Goal: Browse casually: Explore the website without a specific task or goal

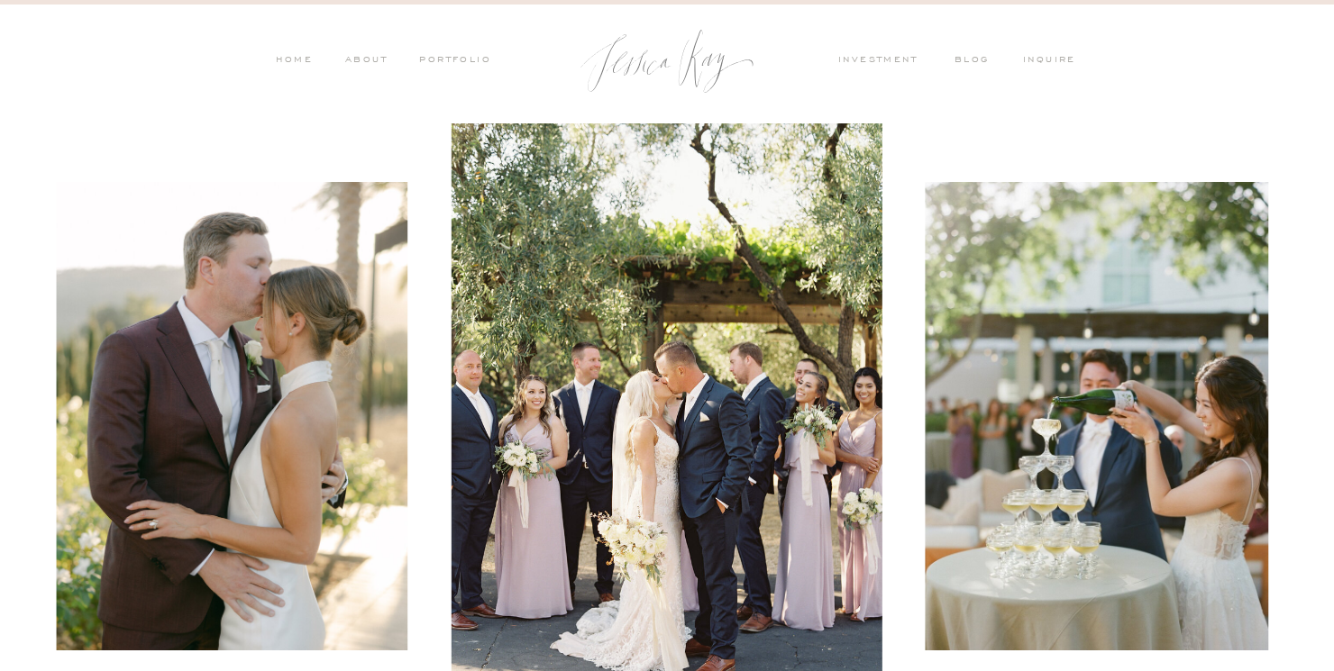
click at [369, 53] on nav "ABOUT" at bounding box center [364, 61] width 47 height 16
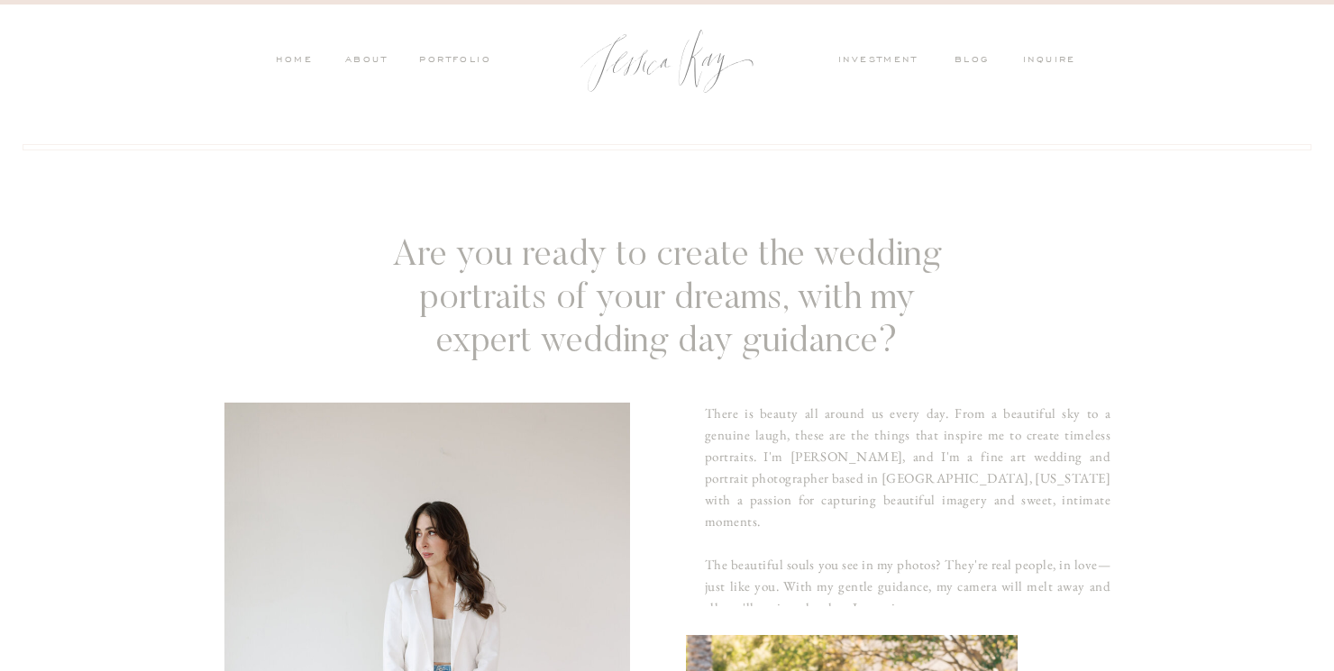
click at [869, 57] on nav "investment" at bounding box center [882, 61] width 88 height 16
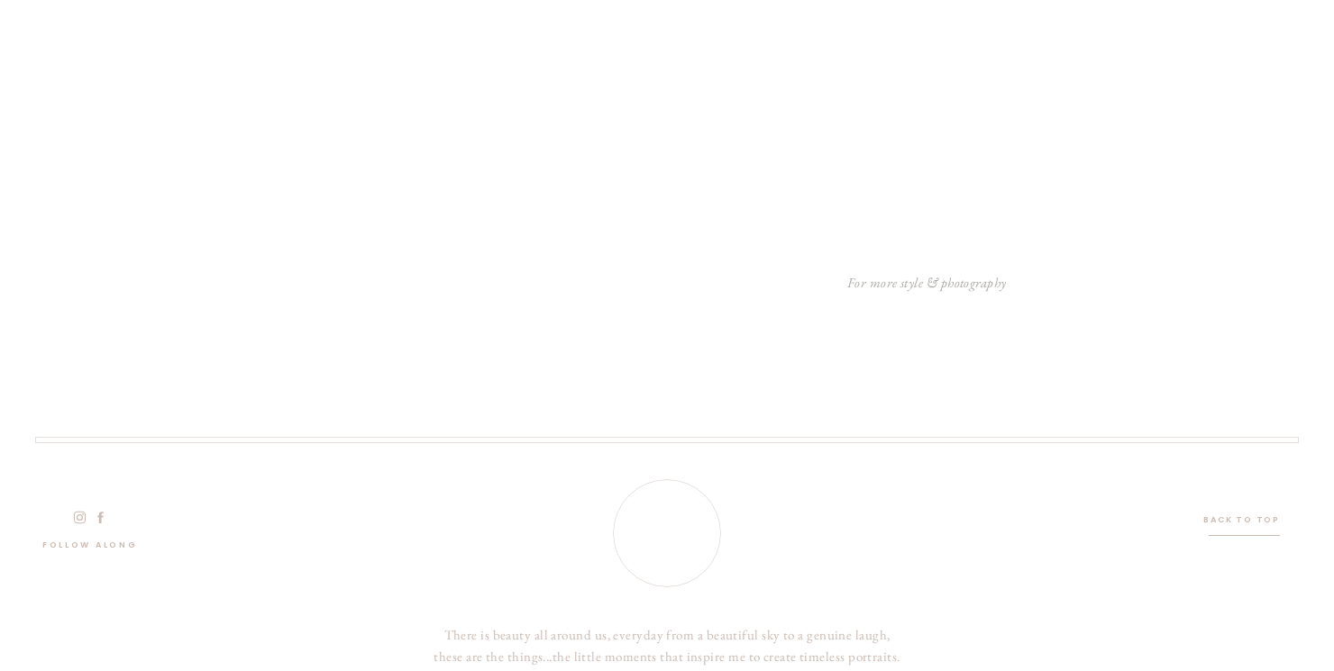
scroll to position [5635, 0]
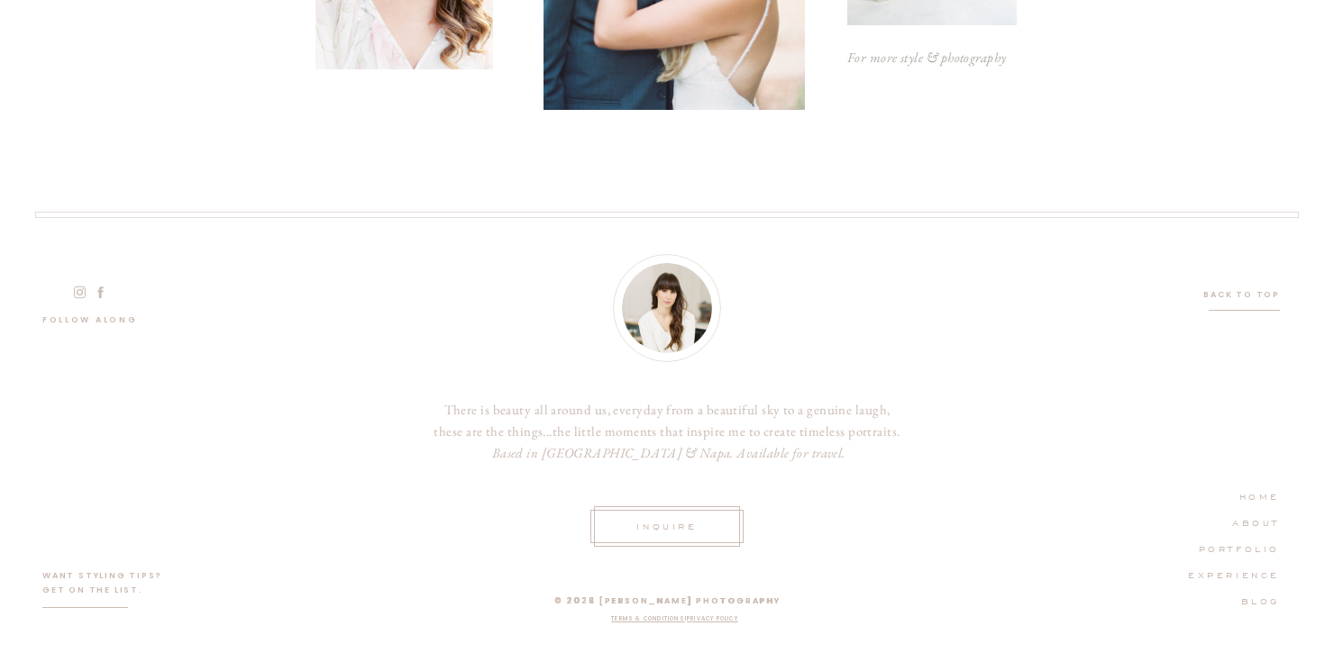
click at [1249, 543] on nav "PORTFOLIO" at bounding box center [1229, 548] width 102 height 16
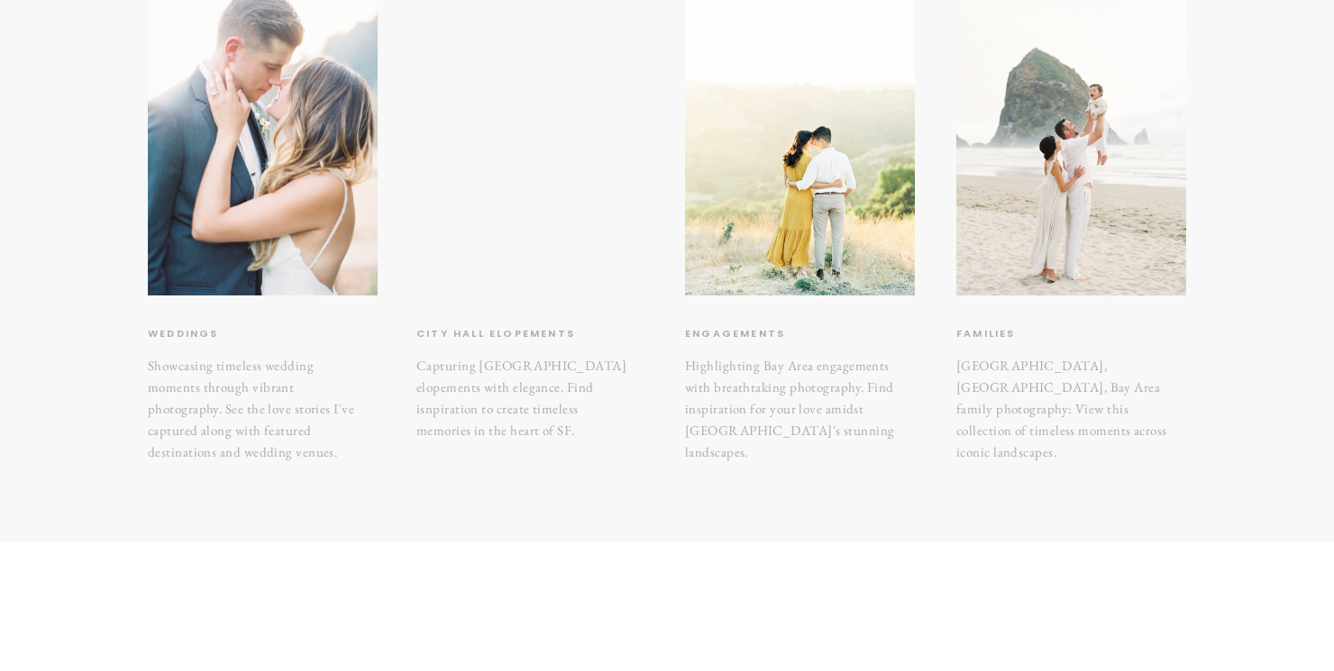
scroll to position [369, 0]
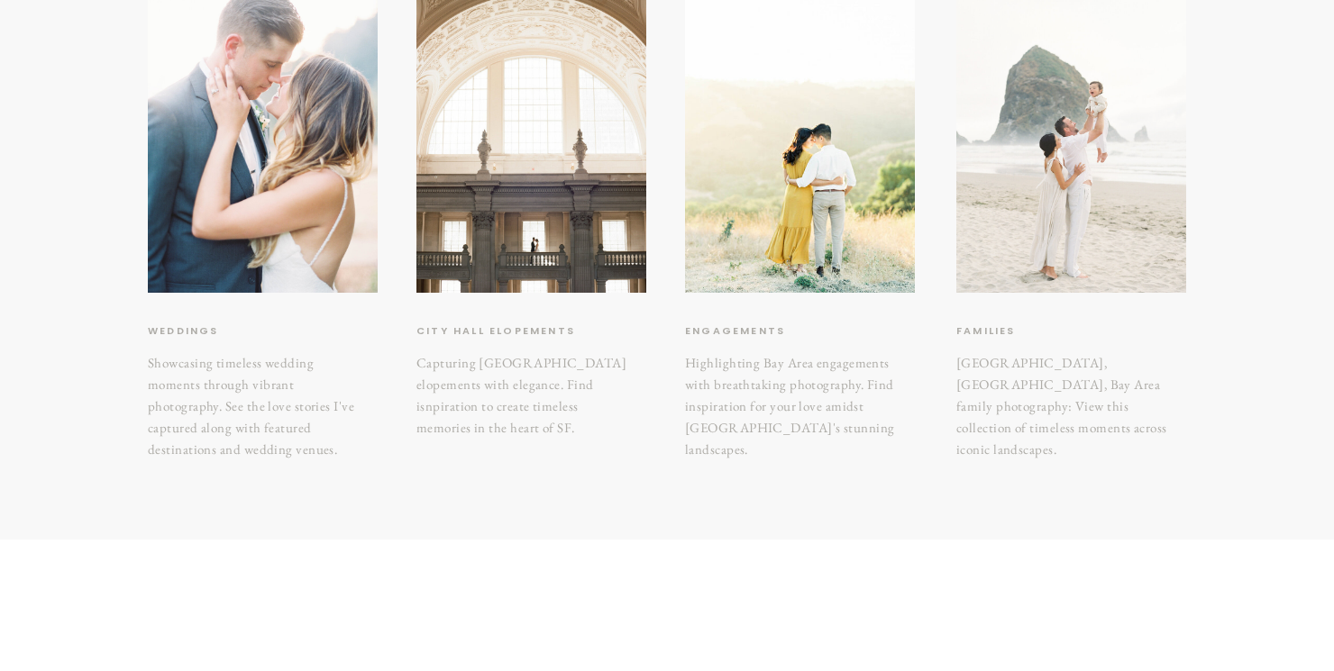
click at [1112, 192] on div at bounding box center [1071, 139] width 230 height 306
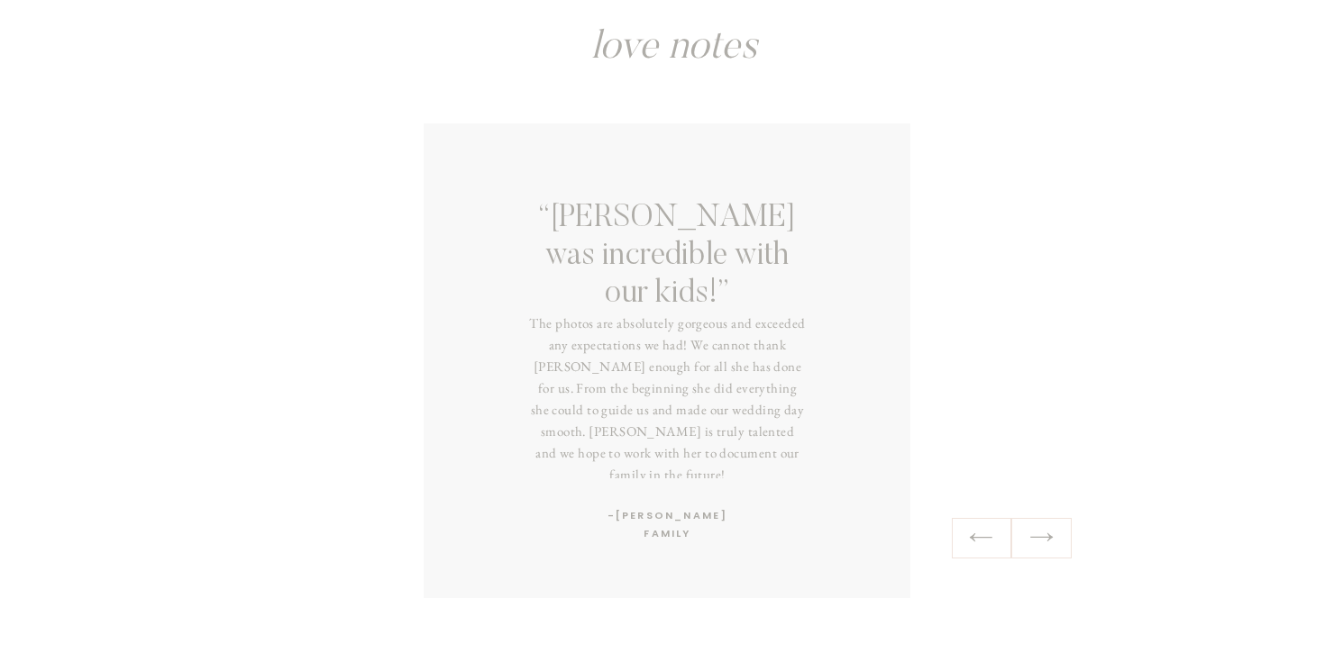
scroll to position [3184, 0]
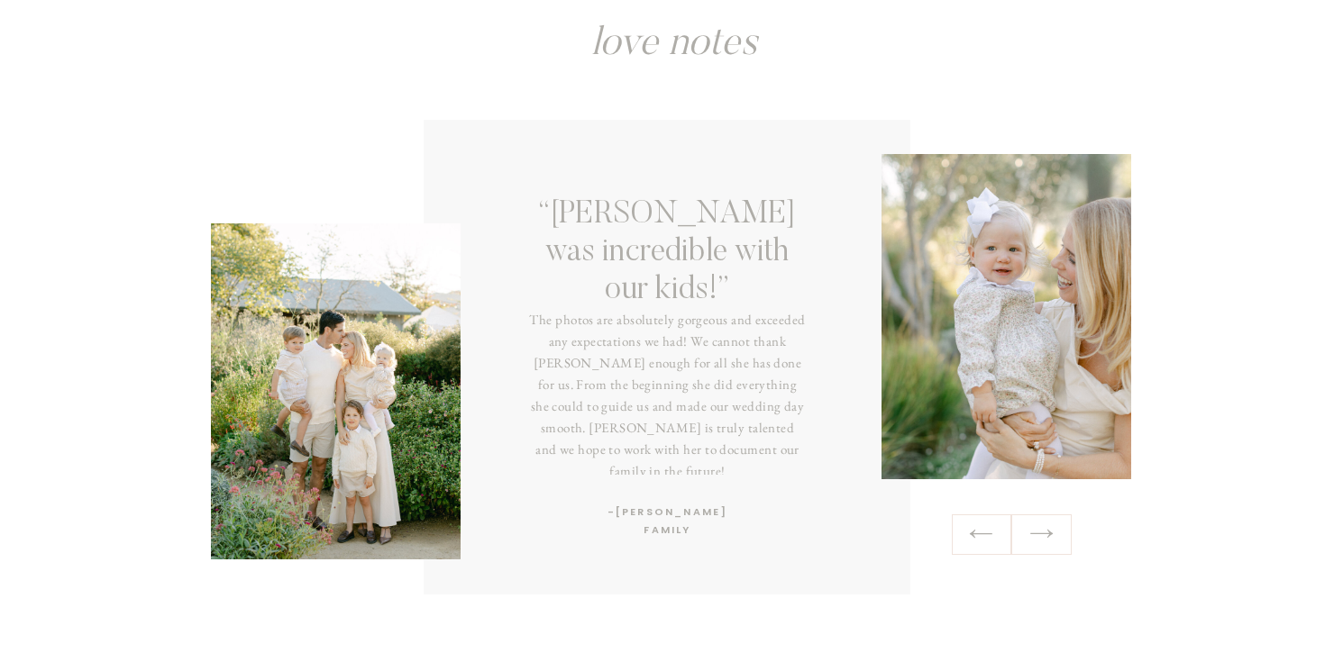
click at [1041, 532] on icon at bounding box center [1041, 534] width 26 height 28
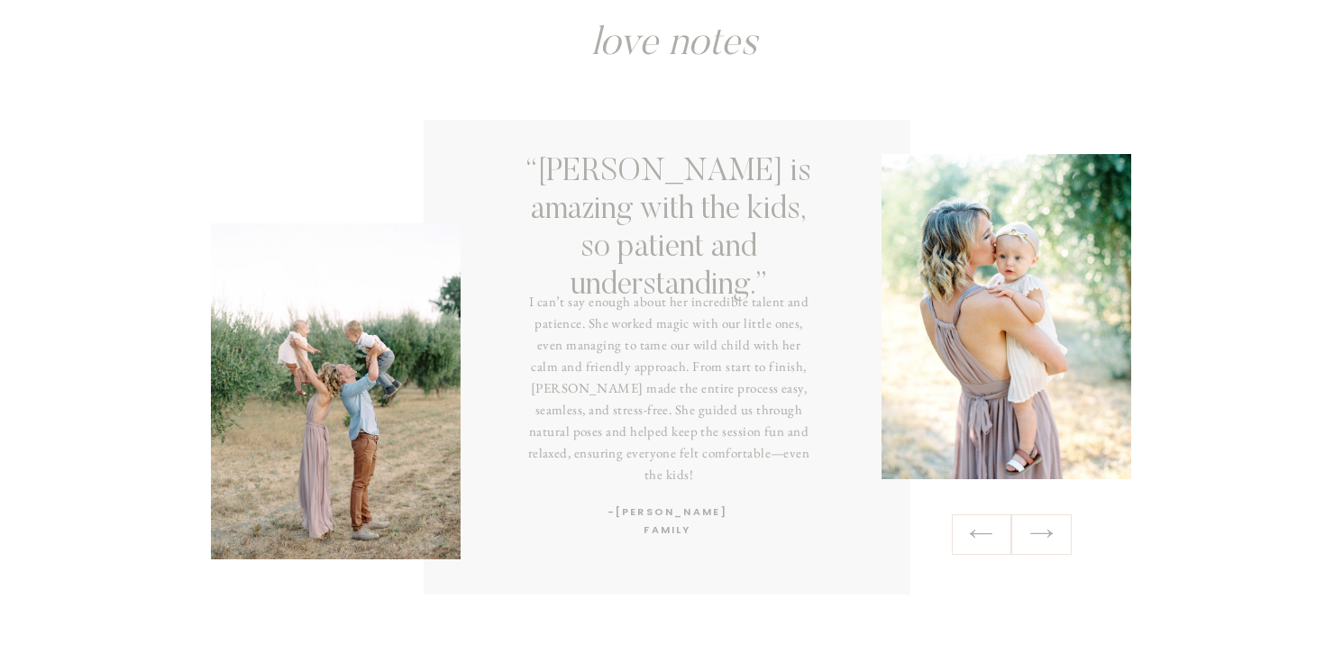
click at [1041, 532] on icon at bounding box center [1041, 534] width 26 height 28
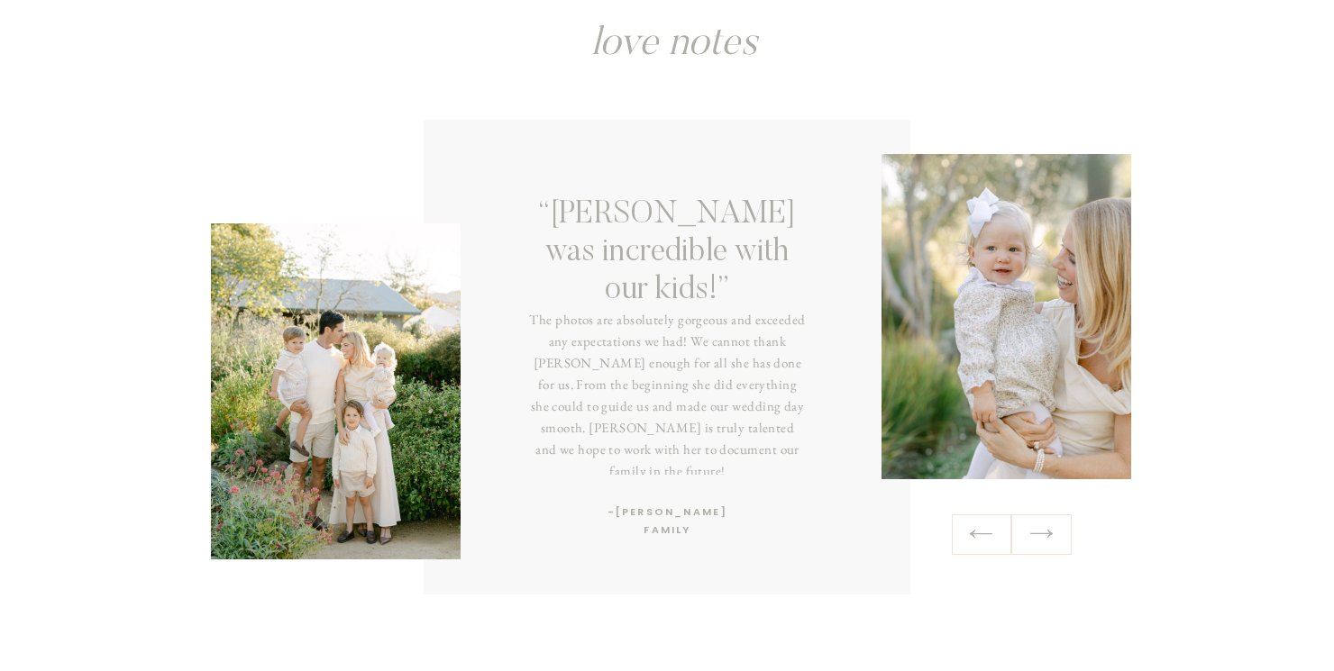
click at [1041, 532] on icon at bounding box center [1041, 534] width 26 height 28
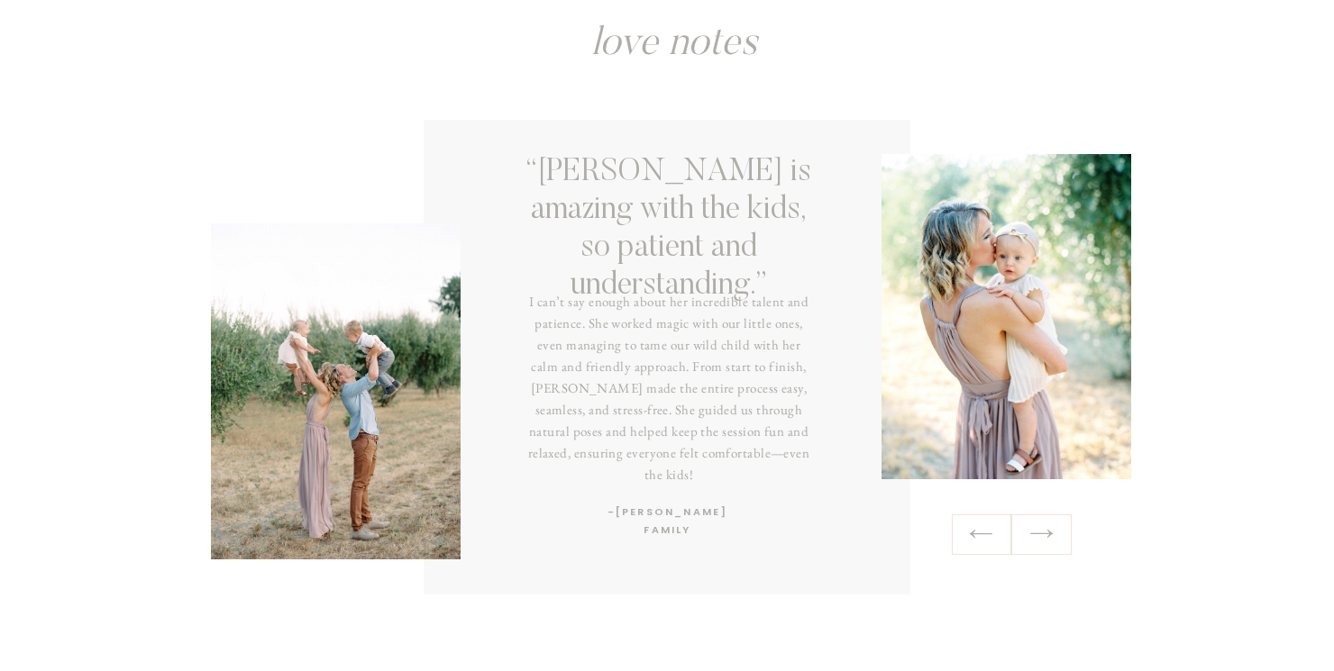
click at [1041, 532] on icon at bounding box center [1041, 534] width 26 height 28
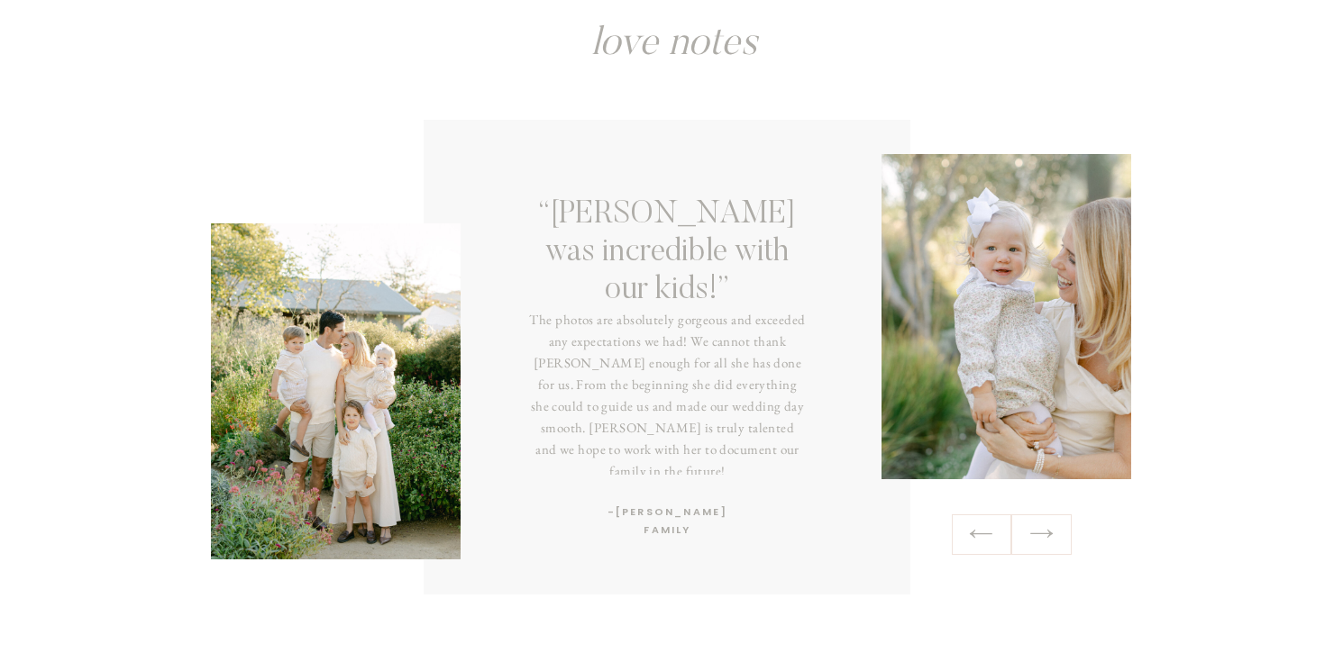
click at [1041, 532] on icon at bounding box center [1041, 534] width 26 height 28
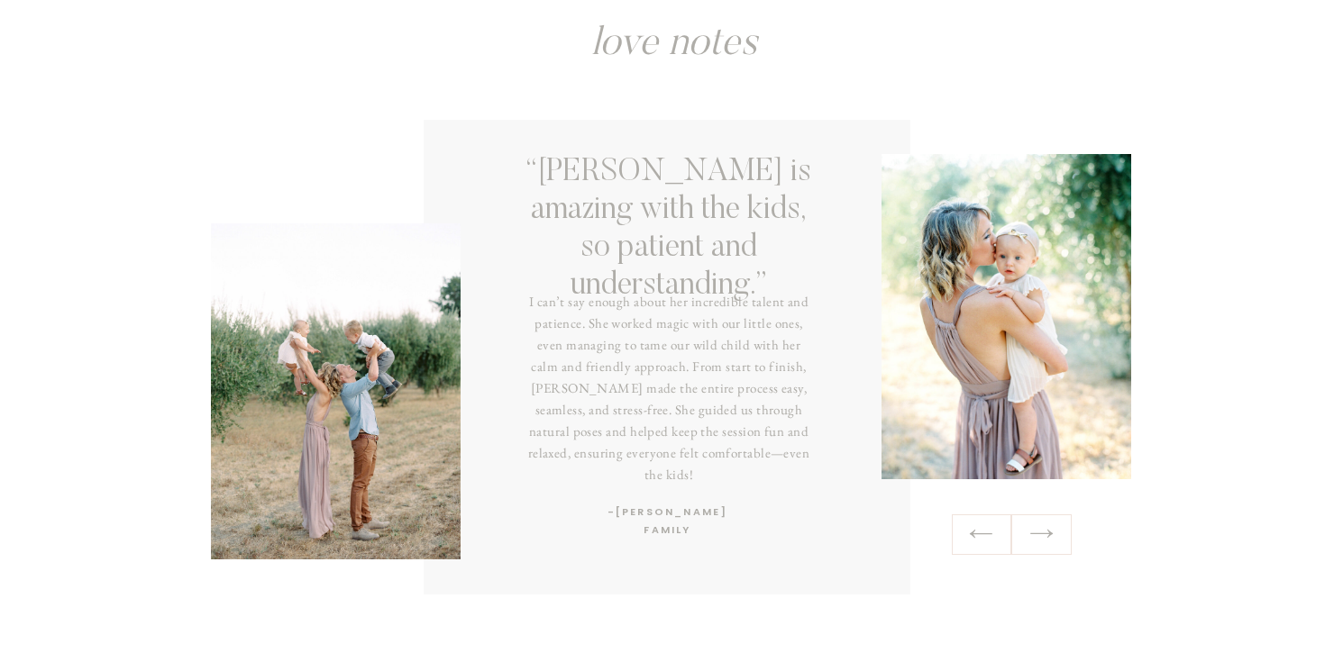
click at [1041, 532] on icon at bounding box center [1041, 534] width 26 height 28
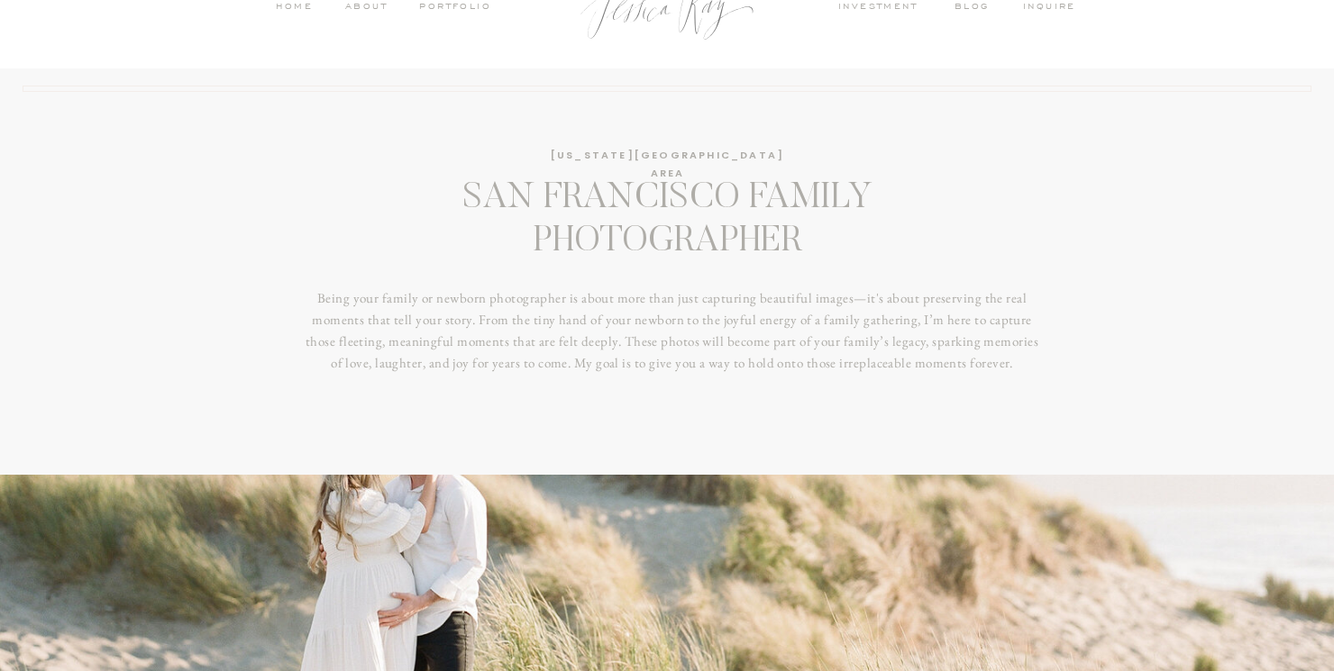
scroll to position [0, 0]
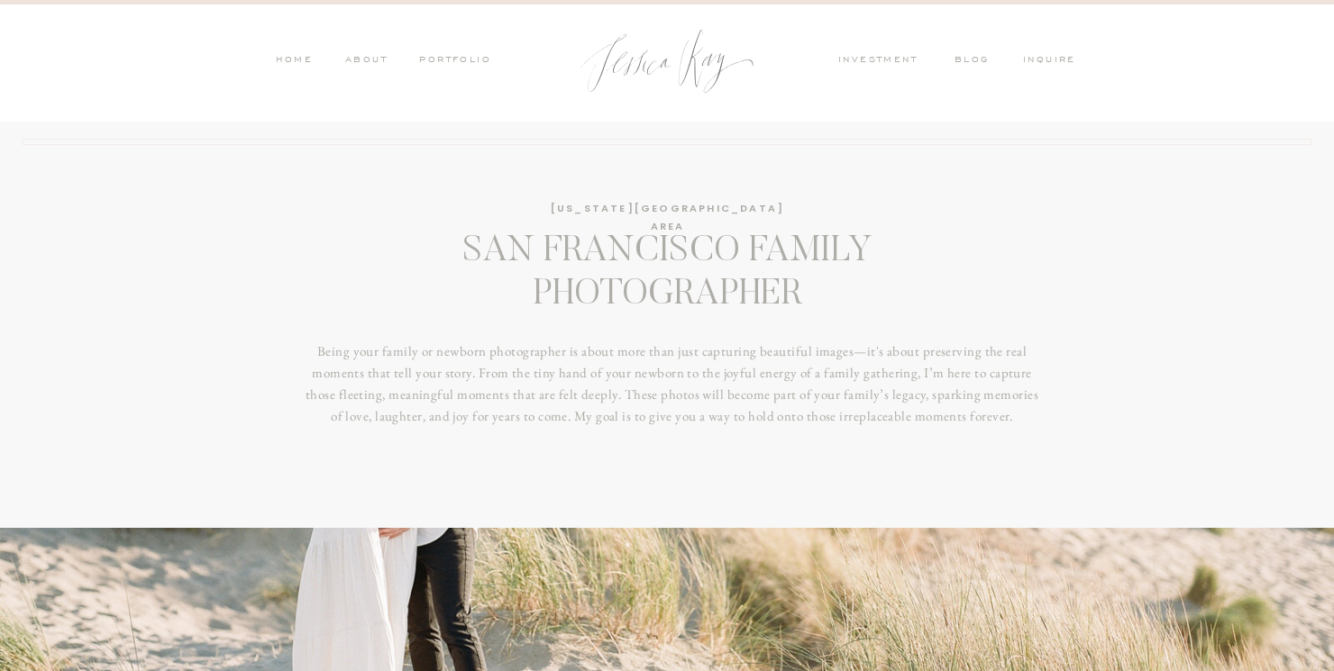
click at [967, 58] on nav "blog" at bounding box center [977, 61] width 47 height 16
